Goal: Task Accomplishment & Management: Use online tool/utility

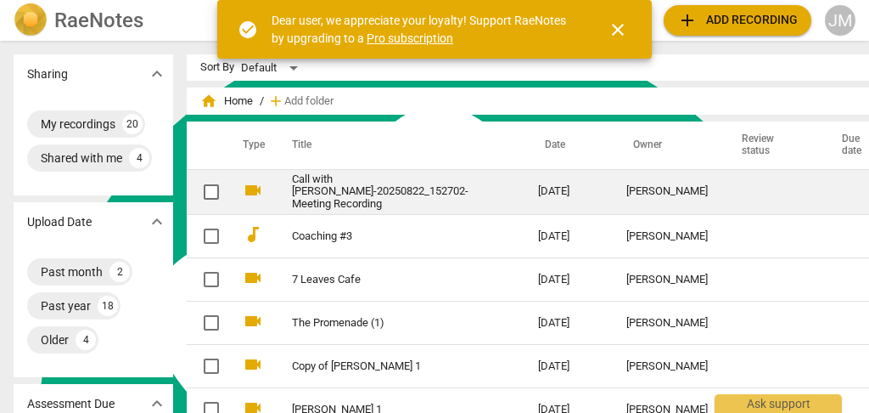
scroll to position [20385, 0]
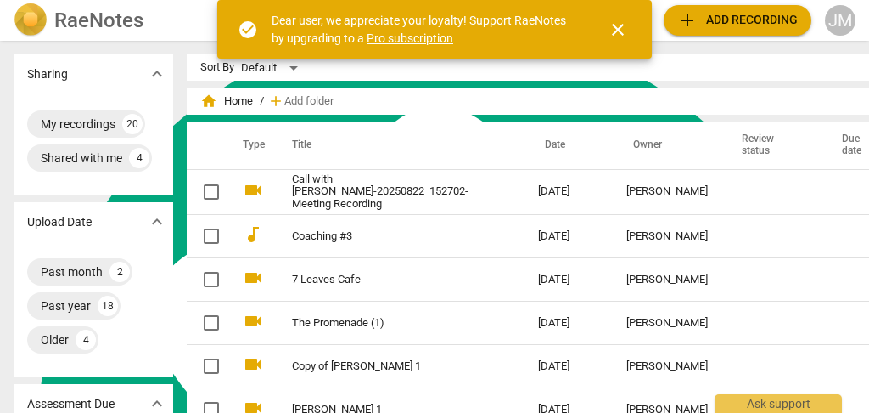
click at [361, 189] on link "Call with [PERSON_NAME]-20250822_152702-Meeting Recording" at bounding box center [384, 192] width 185 height 38
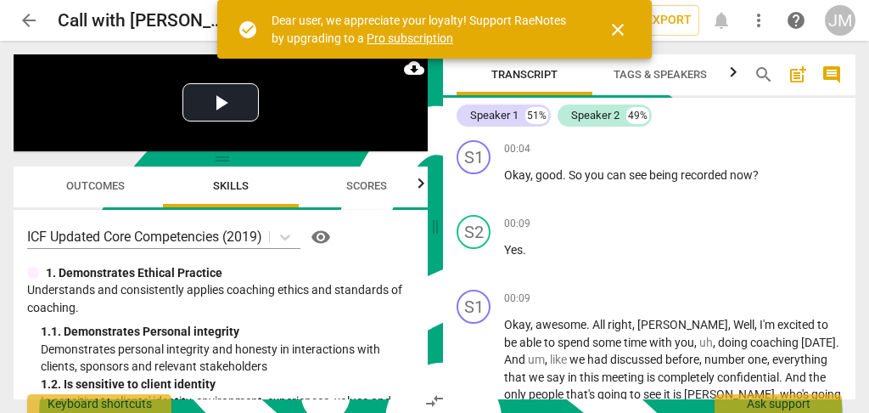
click at [616, 24] on span "close" at bounding box center [618, 30] width 20 height 20
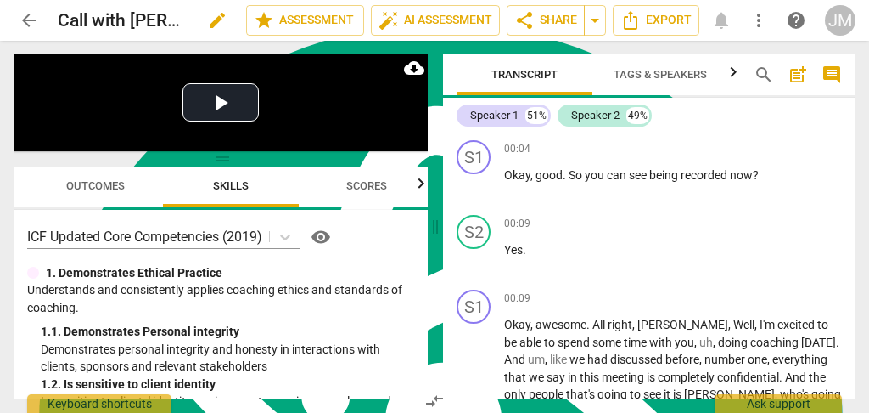
click at [213, 17] on span "edit" at bounding box center [217, 20] width 20 height 20
click at [88, 19] on input "Call with [PERSON_NAME]-20250822_152702-Meeting Recording" at bounding box center [115, 20] width 114 height 32
drag, startPoint x: 165, startPoint y: 15, endPoint x: 50, endPoint y: 8, distance: 114.8
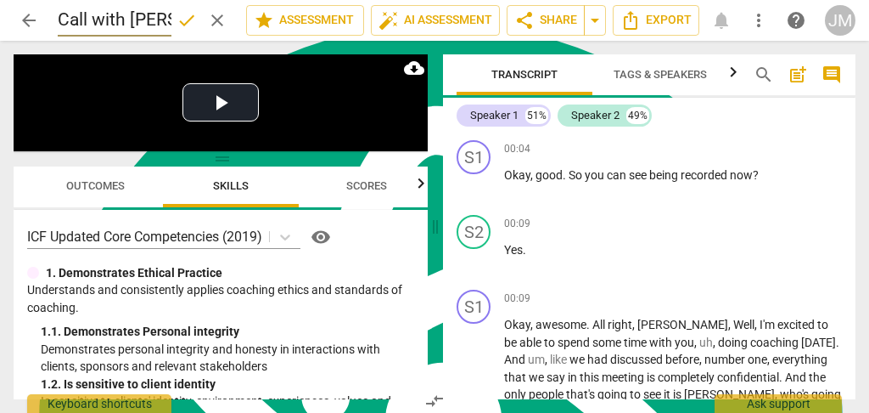
click at [50, 8] on div "arrow_back Call with [PERSON_NAME]-20250822_152702-Meeting Recording done clear…" at bounding box center [435, 20] width 842 height 32
type input "[PERSON_NAME] 1"
click at [0, 20] on header "arrow_back [PERSON_NAME] 1 done clear star Assessment auto_fix_high AI Assessme…" at bounding box center [434, 20] width 869 height 41
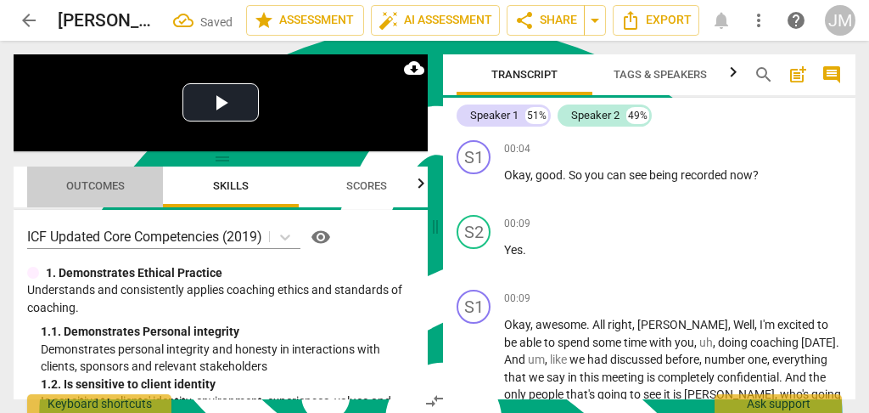
click at [101, 183] on span "Outcomes" at bounding box center [95, 185] width 59 height 13
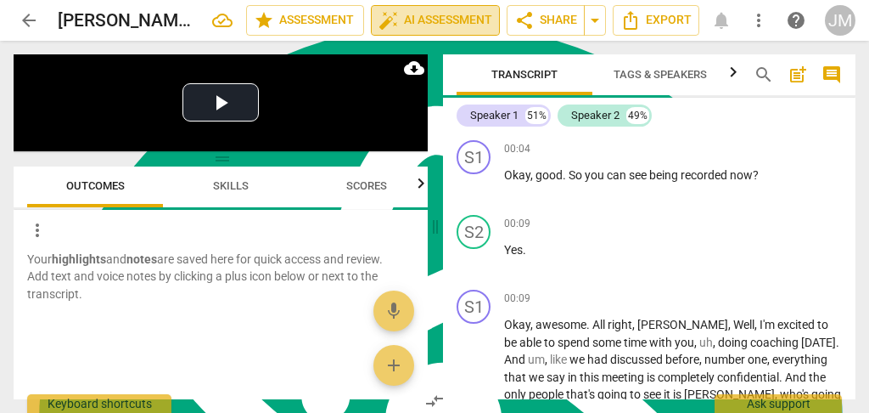
click at [424, 20] on span "auto_fix_high AI Assessment" at bounding box center [436, 20] width 114 height 20
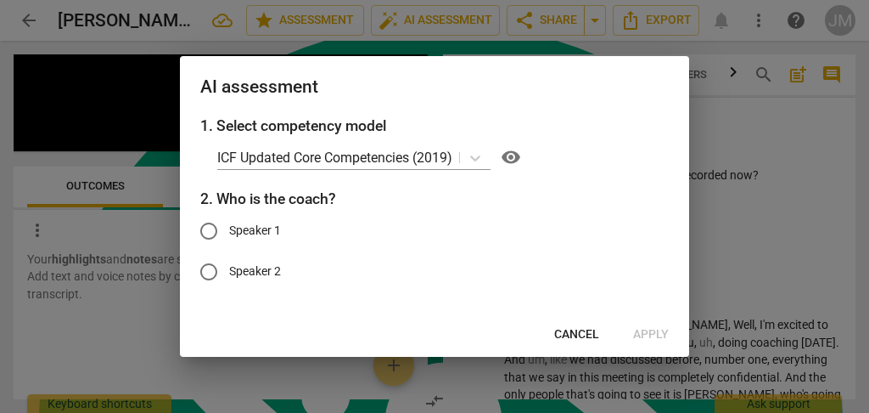
click at [115, 331] on div at bounding box center [434, 206] width 869 height 413
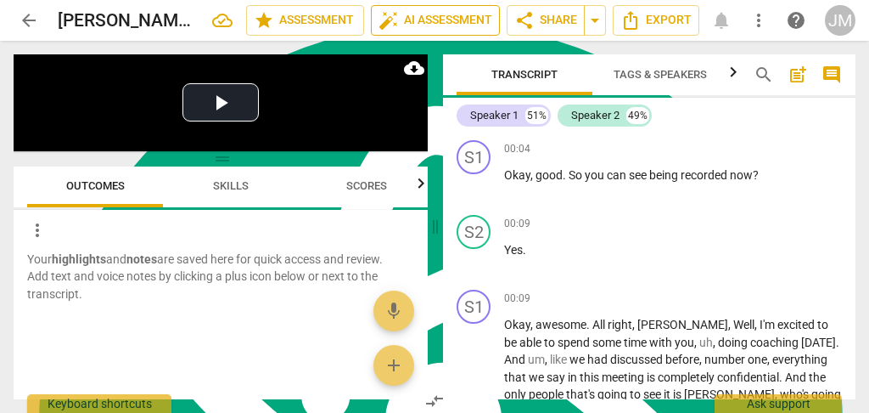
click at [442, 25] on span "auto_fix_high AI Assessment" at bounding box center [436, 20] width 114 height 20
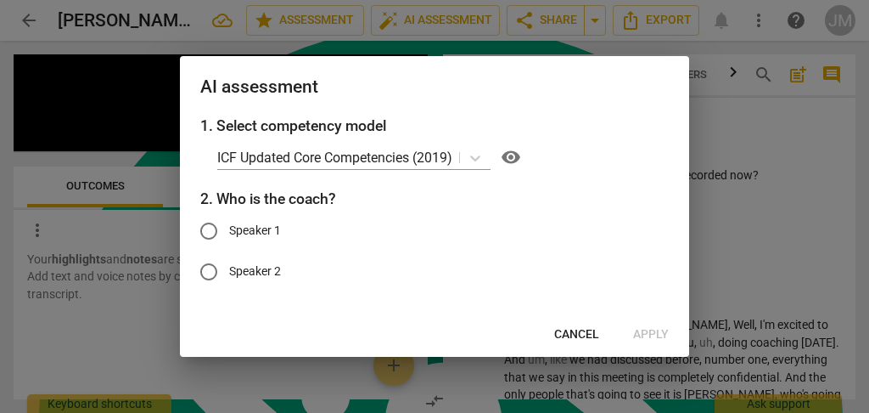
click at [208, 230] on input "Speaker 1" at bounding box center [208, 230] width 41 height 41
radio input "true"
click at [650, 332] on span "Apply" at bounding box center [651, 334] width 36 height 17
